Goal: Information Seeking & Learning: Learn about a topic

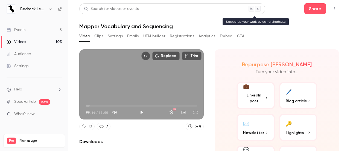
click at [112, 8] on div "Search for videos or events" at bounding box center [111, 9] width 55 height 6
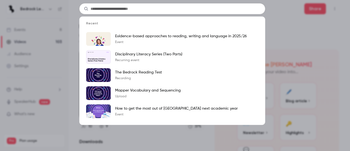
click at [112, 8] on input "text" at bounding box center [172, 8] width 186 height 11
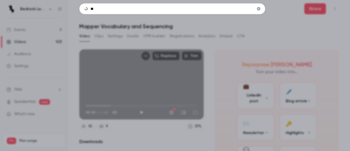
type input "*"
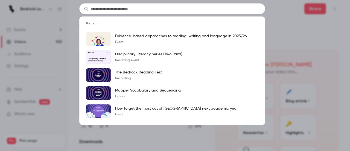
click at [273, 31] on div "Recent Evidence-based approaches to reading, writing and language in 2025/26 Ev…" at bounding box center [175, 75] width 350 height 151
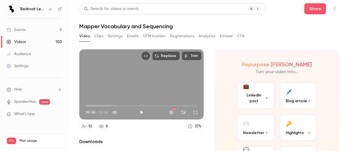
click at [18, 30] on div "Events" at bounding box center [16, 29] width 19 height 5
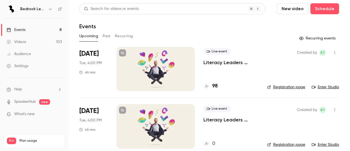
click at [18, 40] on div "Videos" at bounding box center [16, 41] width 19 height 5
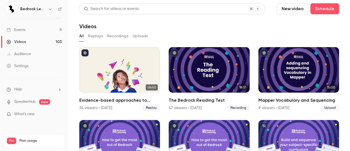
click at [112, 36] on button "Recordings" at bounding box center [117, 36] width 21 height 9
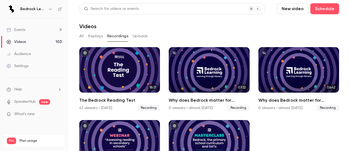
click at [138, 34] on button "Uploads" at bounding box center [140, 36] width 15 height 9
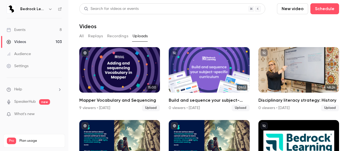
click at [83, 35] on button "All" at bounding box center [81, 36] width 4 height 9
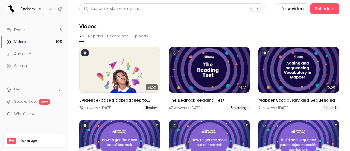
drag, startPoint x: 187, startPoint y: 78, endPoint x: 114, endPoint y: 7, distance: 101.0
click at [114, 7] on div "Search for videos or events" at bounding box center [111, 9] width 55 height 6
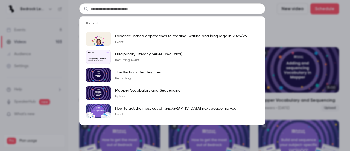
drag, startPoint x: 114, startPoint y: 7, endPoint x: 93, endPoint y: 10, distance: 21.8
click at [93, 10] on input "text" at bounding box center [172, 8] width 186 height 11
type input "*"
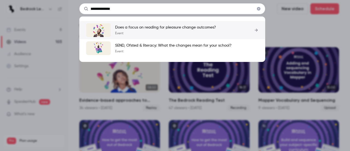
type input "**********"
click at [119, 30] on p "Does a focus on reading for pleasure change outcomes?" at bounding box center [165, 27] width 101 height 5
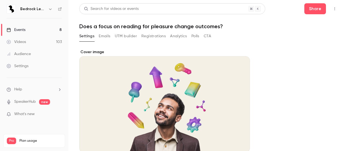
click at [30, 28] on link "Events 8" at bounding box center [34, 30] width 68 height 12
